Goal: Use online tool/utility: Utilize a website feature to perform a specific function

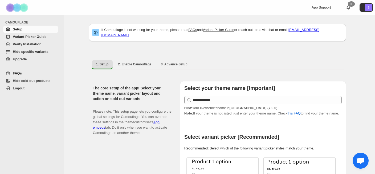
click at [37, 53] on span "Hide specific variants" at bounding box center [31, 52] width 36 height 4
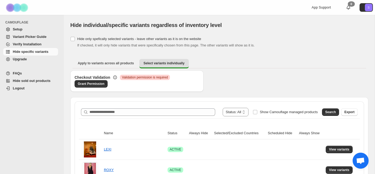
click at [248, 113] on span at bounding box center [250, 112] width 4 height 9
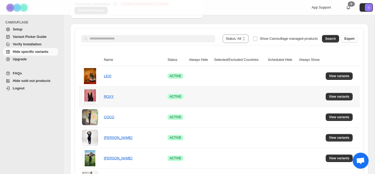
scroll to position [75, 0]
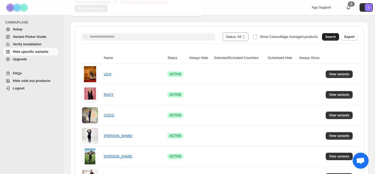
click at [334, 34] on button "Search" at bounding box center [330, 36] width 17 height 7
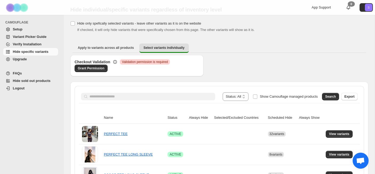
scroll to position [0, 0]
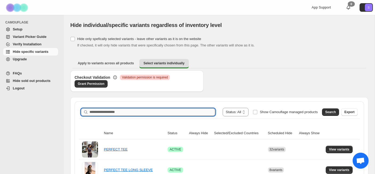
click at [146, 112] on input "Search product name" at bounding box center [152, 111] width 126 height 7
type input "**********"
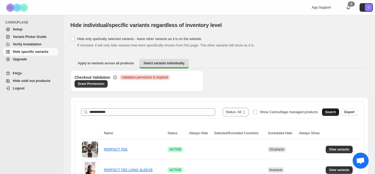
click at [324, 112] on button "Search" at bounding box center [330, 111] width 17 height 7
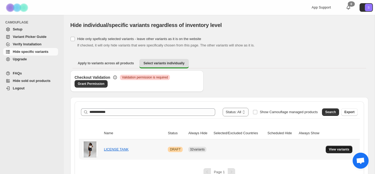
click at [335, 148] on span "View variants" at bounding box center [339, 149] width 20 height 4
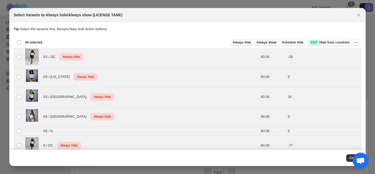
click at [261, 42] on span "Always show" at bounding box center [266, 42] width 20 height 4
